Goal: Information Seeking & Learning: Learn about a topic

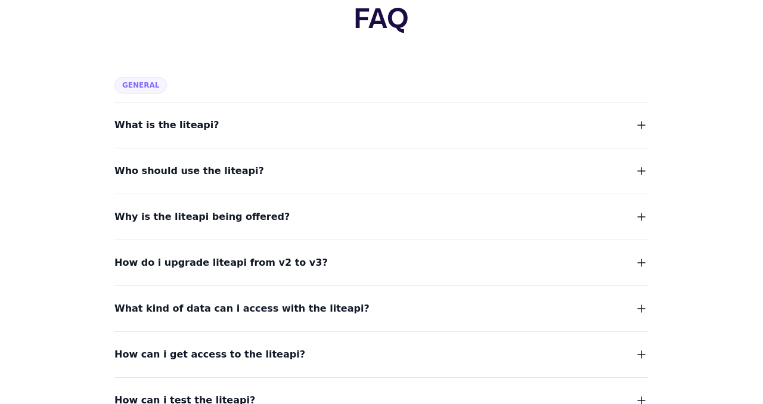
scroll to position [89, 0]
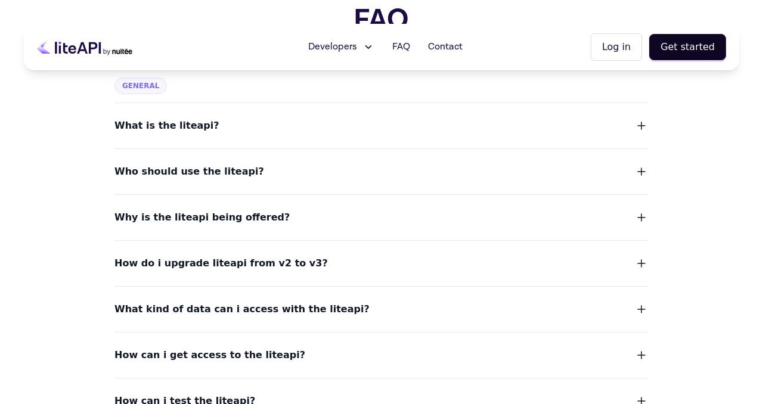
click at [271, 175] on button "Who should use the liteapi?" at bounding box center [382, 171] width 534 height 17
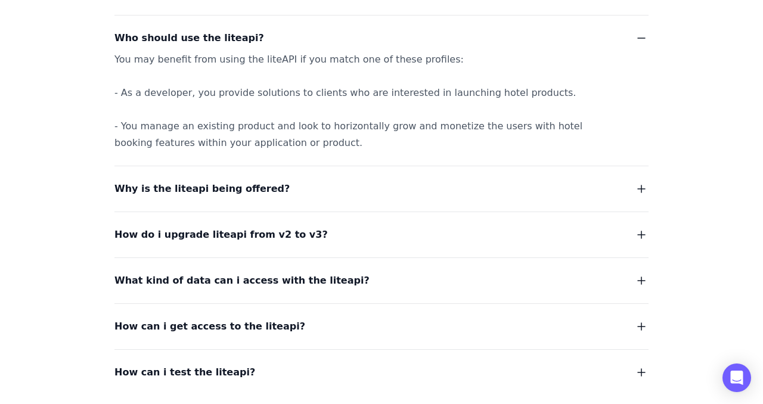
scroll to position [226, 0]
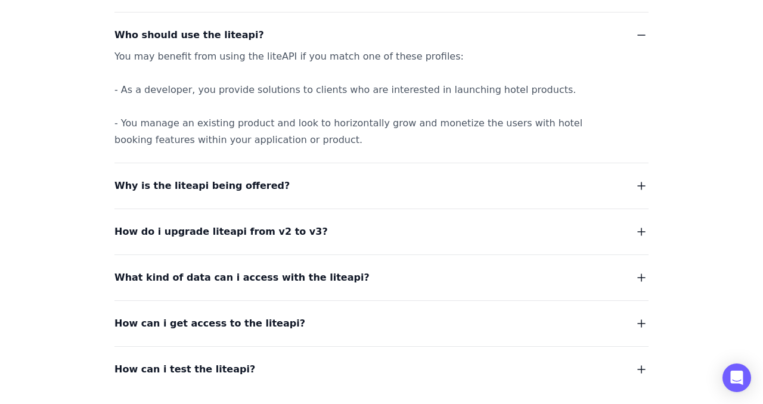
click at [257, 191] on span "Why is the liteapi being offered?" at bounding box center [202, 186] width 175 height 17
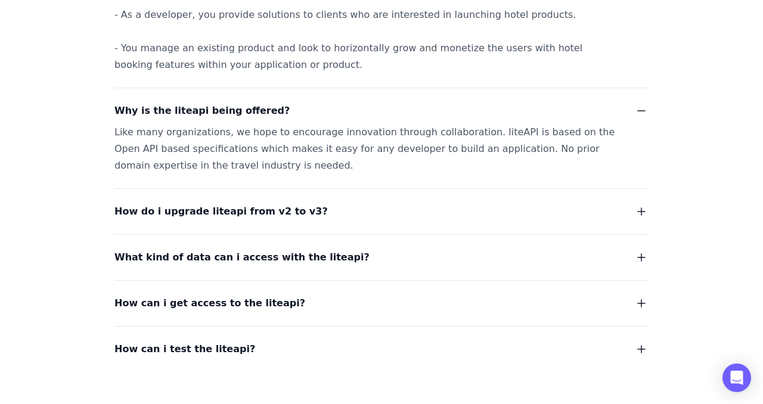
scroll to position [305, 0]
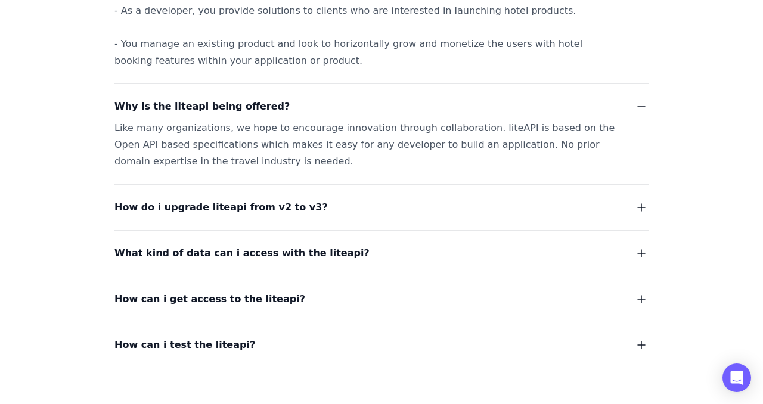
click at [244, 258] on span "What kind of data can i access with the liteapi?" at bounding box center [242, 253] width 255 height 17
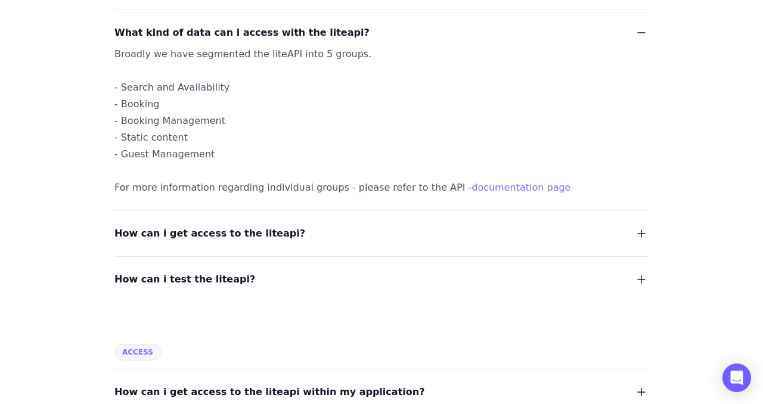
scroll to position [528, 0]
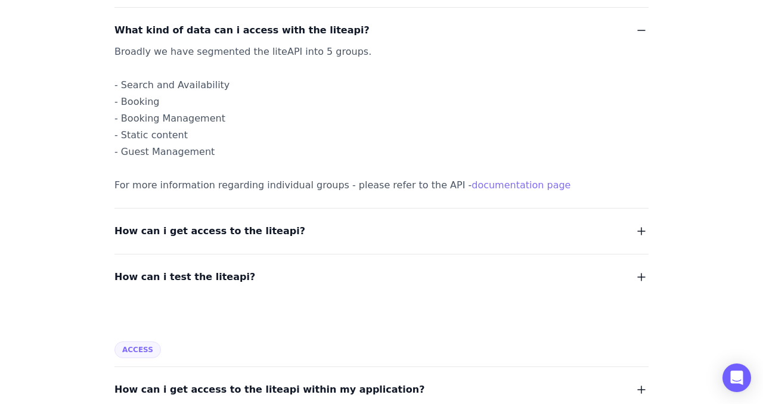
click at [236, 271] on button "How can i test the liteapi?" at bounding box center [382, 277] width 534 height 17
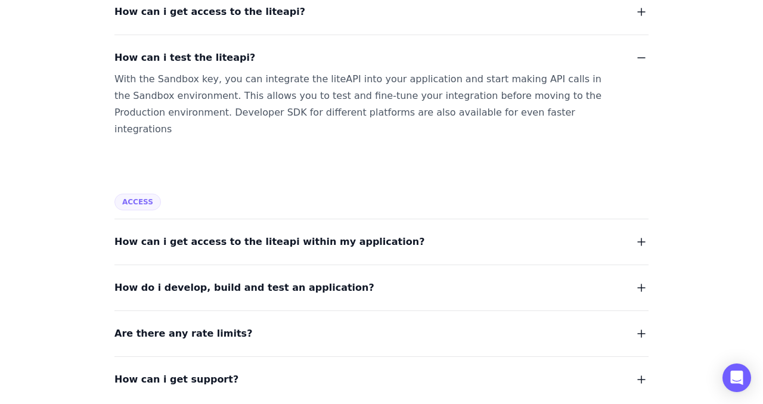
scroll to position [746, 0]
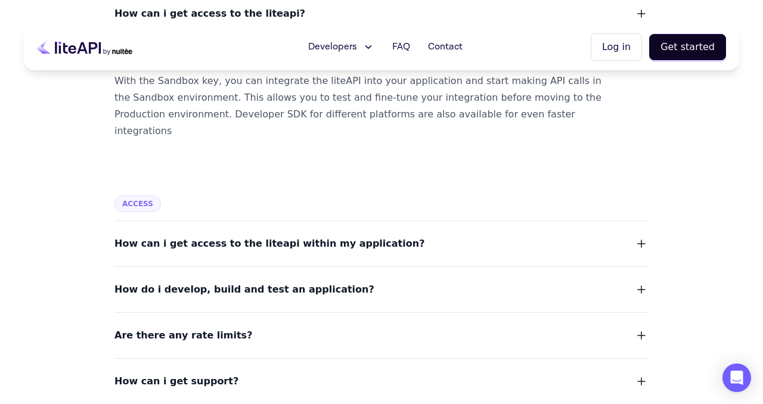
click at [235, 282] on span "How do i develop, build and test an application?" at bounding box center [245, 290] width 260 height 17
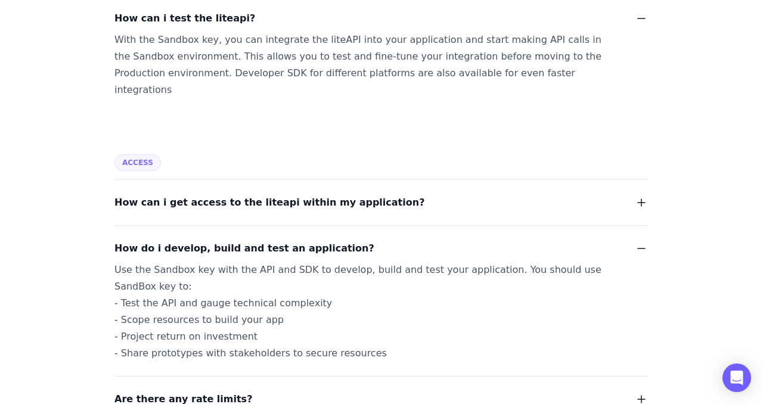
scroll to position [785, 0]
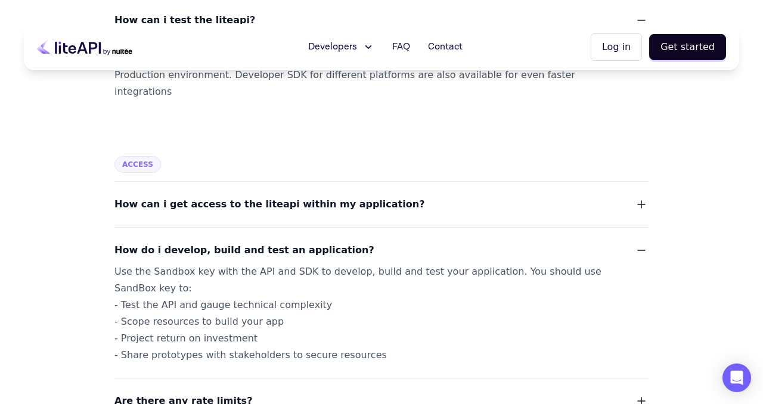
click at [239, 196] on span "How can i get access to the liteapi within my application?" at bounding box center [270, 204] width 310 height 17
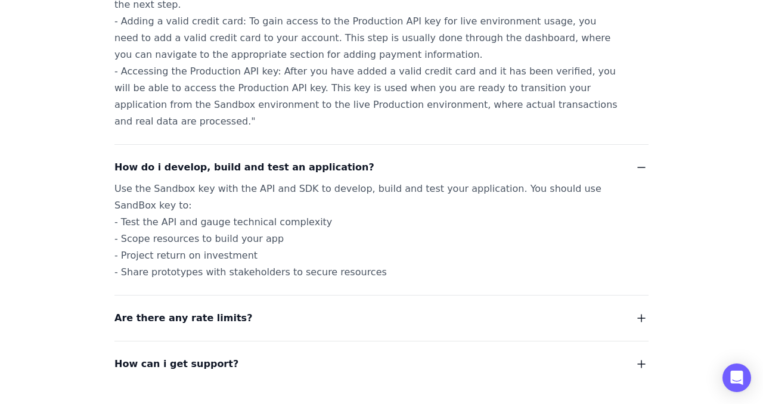
scroll to position [1167, 0]
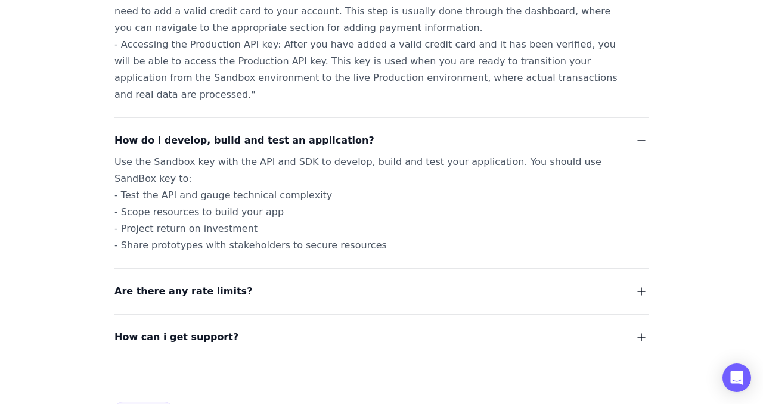
click at [221, 283] on span "Are there any rate limits?" at bounding box center [184, 291] width 138 height 17
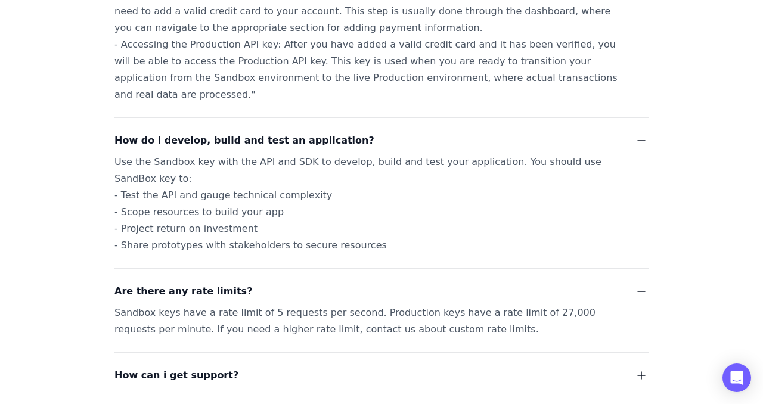
click at [169, 367] on span "How can i get support?" at bounding box center [177, 375] width 124 height 17
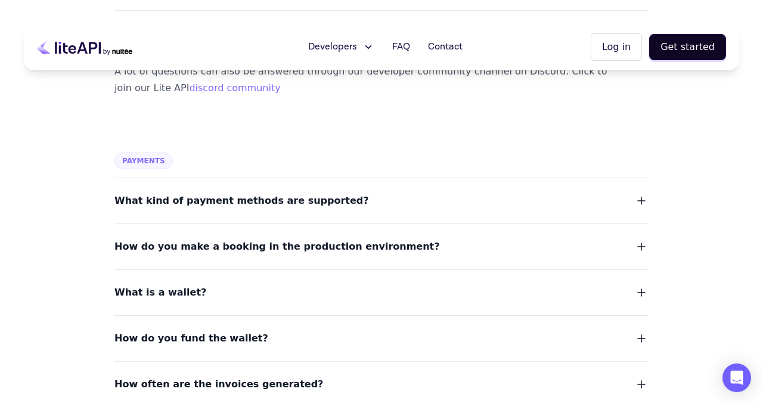
scroll to position [1508, 0]
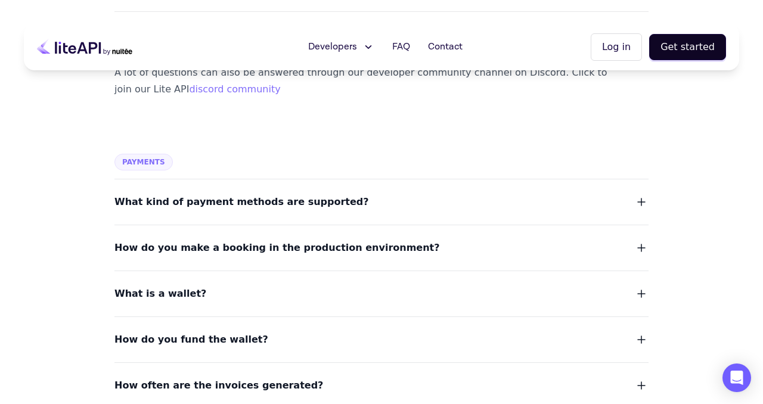
click at [207, 194] on span "What kind of payment methods are supported?" at bounding box center [242, 202] width 255 height 17
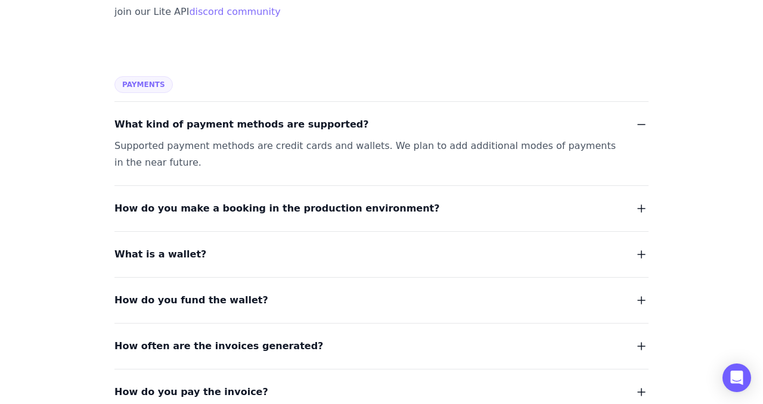
scroll to position [1585, 0]
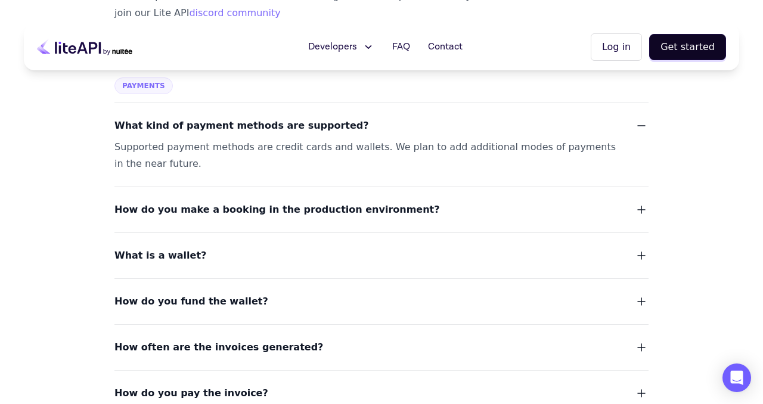
click at [151, 202] on span "How do you make a booking in the production environment?" at bounding box center [278, 210] width 326 height 17
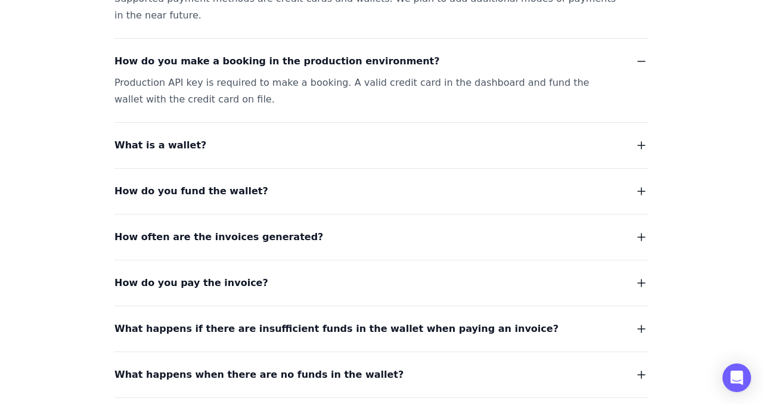
scroll to position [1730, 0]
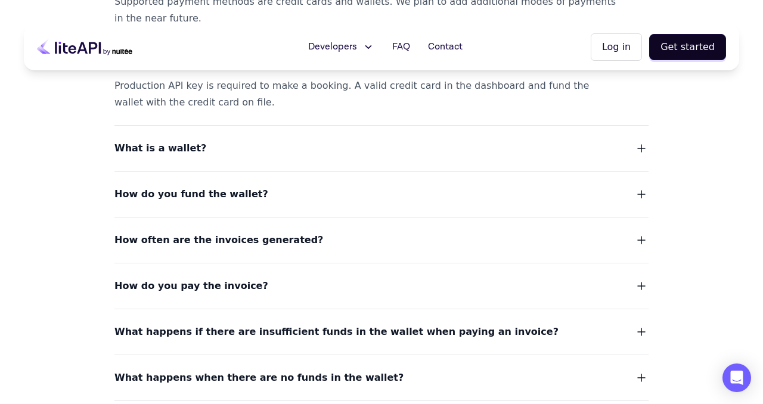
click at [162, 278] on span "How do you pay the invoice?" at bounding box center [192, 286] width 154 height 17
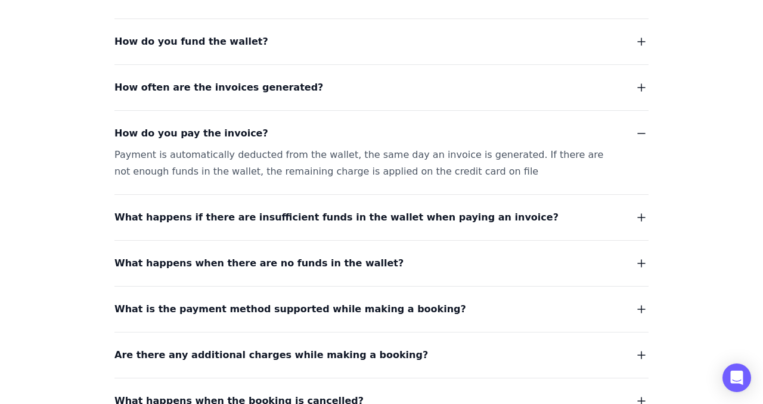
scroll to position [1884, 0]
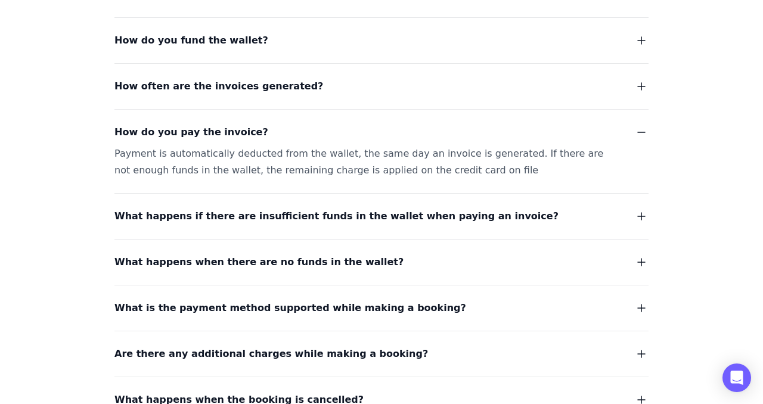
click at [169, 208] on span "What happens if there are insufficient funds in the wallet when paying an invoi…" at bounding box center [337, 216] width 444 height 17
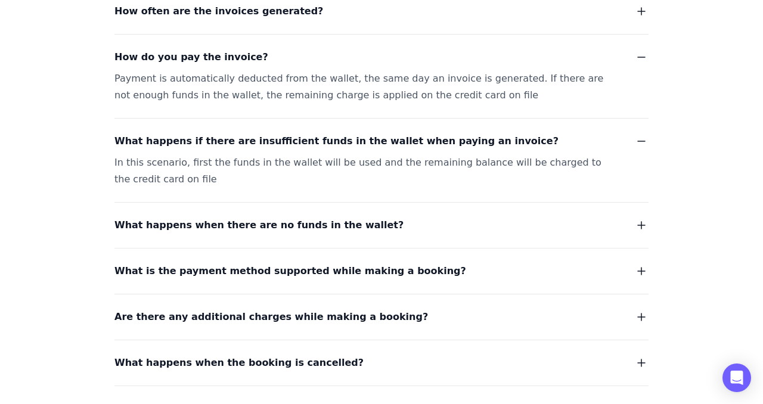
scroll to position [1960, 0]
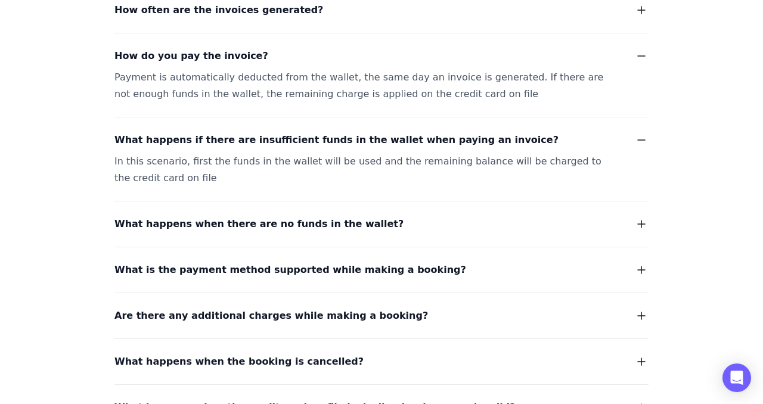
click at [162, 262] on span "What is the payment method supported while making a booking?" at bounding box center [291, 270] width 352 height 17
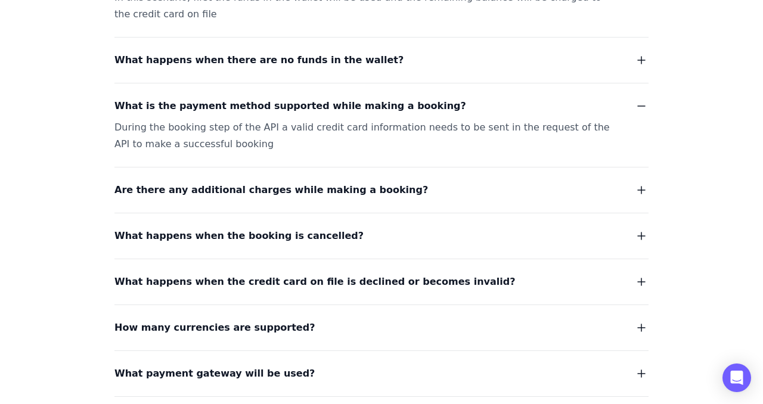
scroll to position [2125, 0]
click at [166, 227] on span "What happens when the booking is cancelled?" at bounding box center [239, 235] width 249 height 17
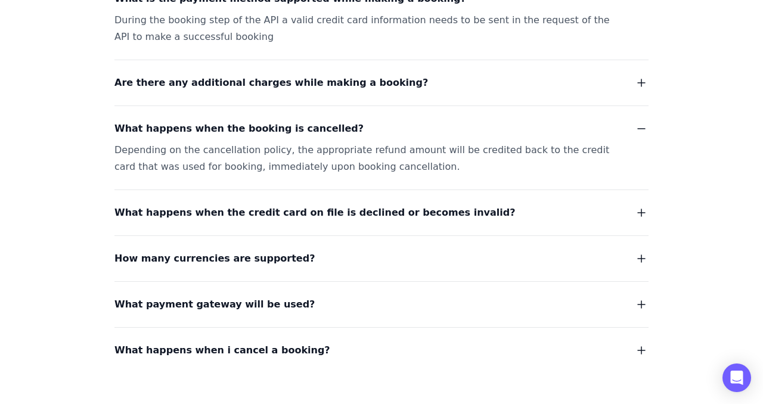
scroll to position [2231, 0]
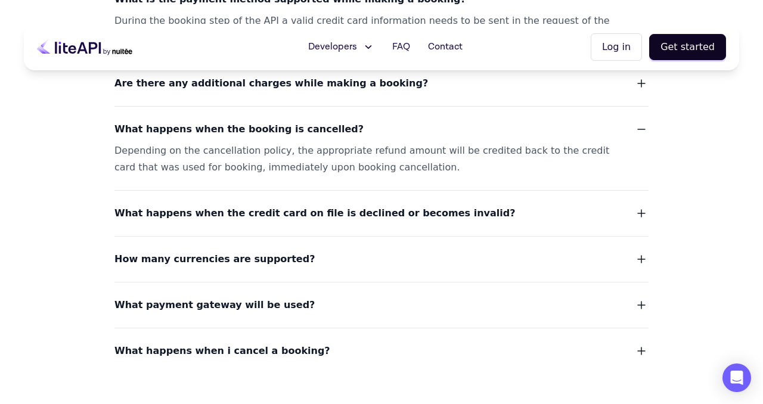
click at [165, 251] on span "How many currencies are supported?" at bounding box center [215, 259] width 200 height 17
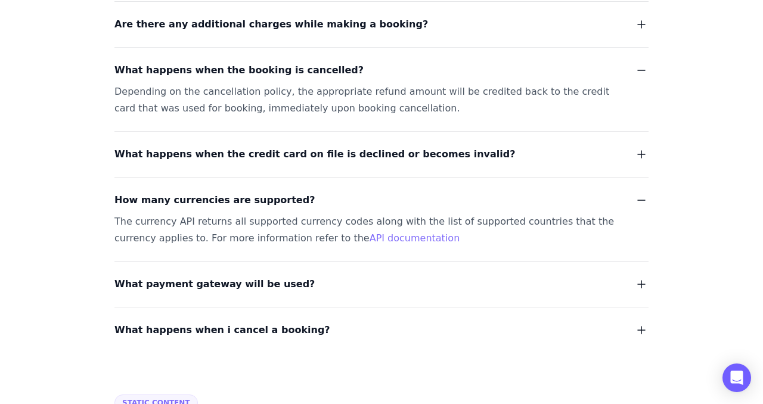
scroll to position [2291, 0]
click at [135, 276] on span "What payment gateway will be used?" at bounding box center [215, 284] width 200 height 17
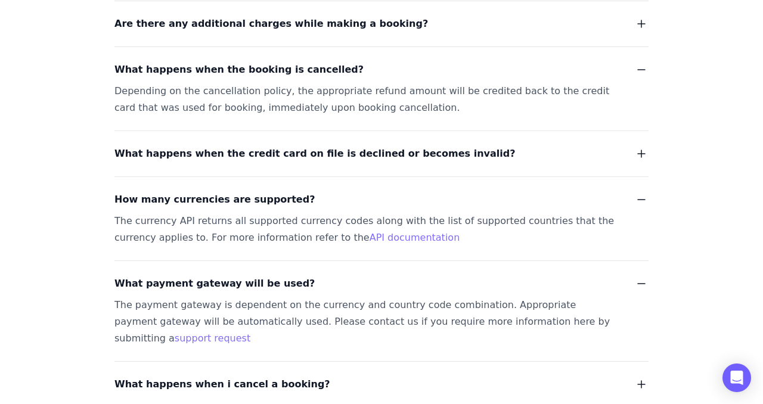
click at [179, 376] on span "What happens when i cancel a booking?" at bounding box center [223, 384] width 216 height 17
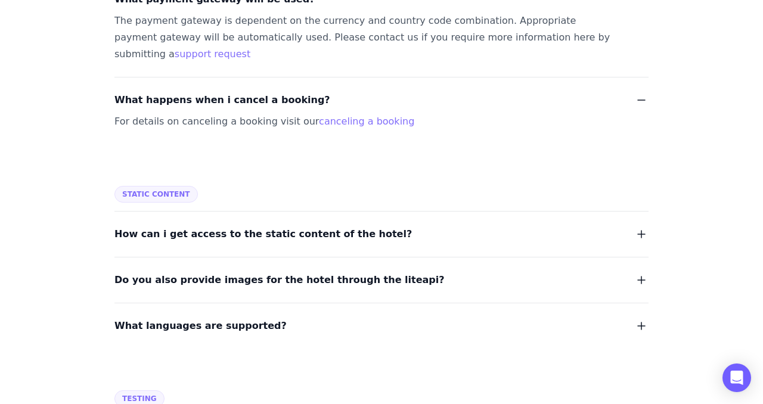
scroll to position [2578, 0]
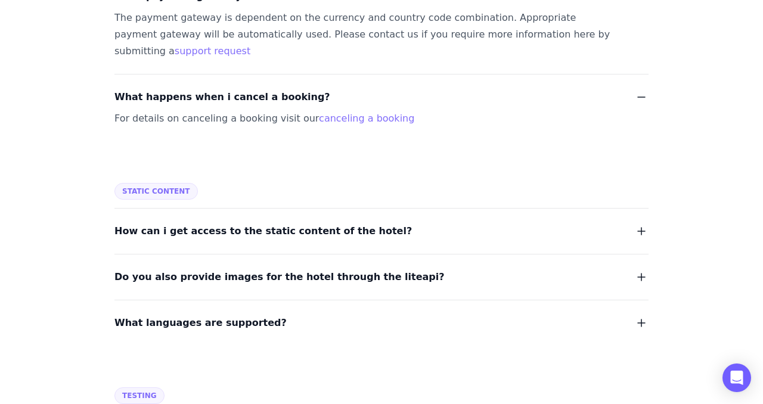
click at [189, 223] on span "How can i get access to the static content of the hotel?" at bounding box center [264, 231] width 298 height 17
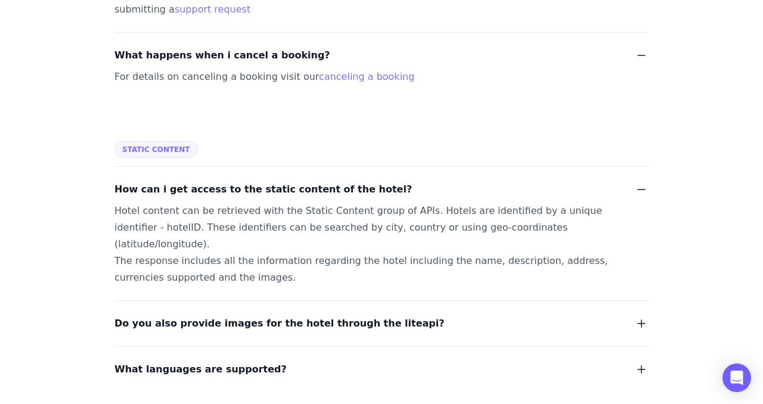
scroll to position [2623, 0]
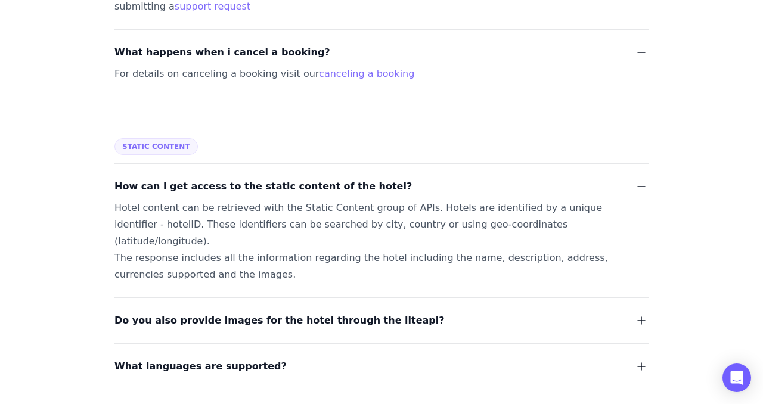
click at [156, 313] on span "Do you also provide images for the hotel through the liteapi?" at bounding box center [280, 321] width 330 height 17
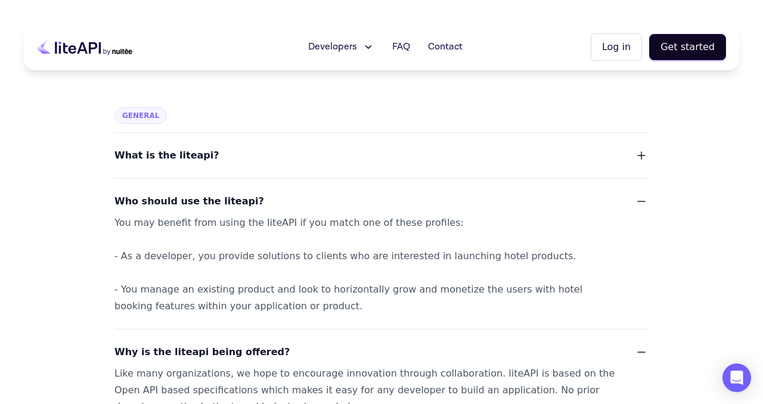
scroll to position [0, 0]
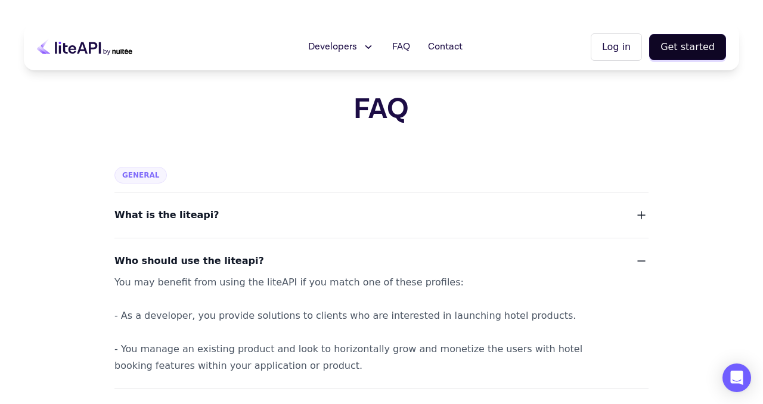
click at [361, 38] on button "Developers" at bounding box center [341, 47] width 81 height 24
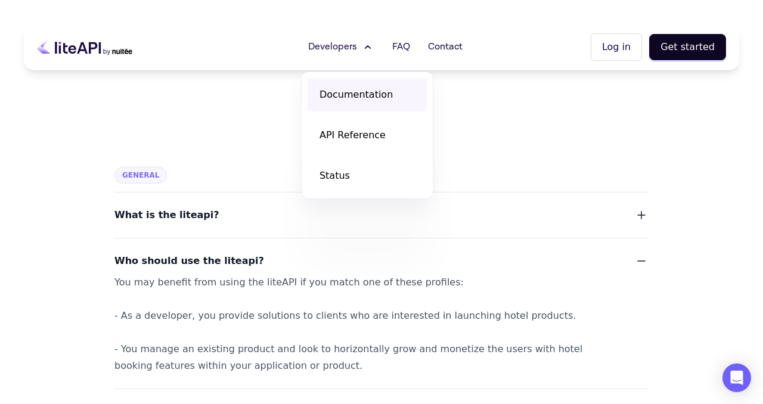
click at [340, 98] on span "Documentation" at bounding box center [356, 95] width 73 height 14
